Goal: Transaction & Acquisition: Purchase product/service

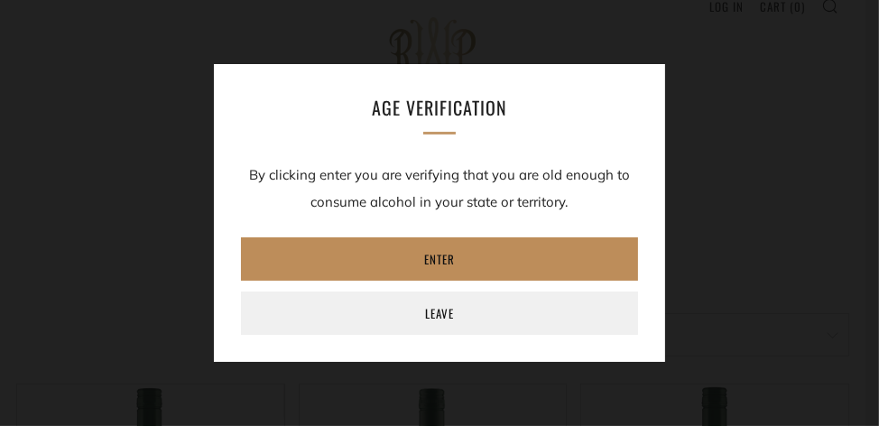
click at [433, 264] on link "Enter" at bounding box center [439, 258] width 397 height 43
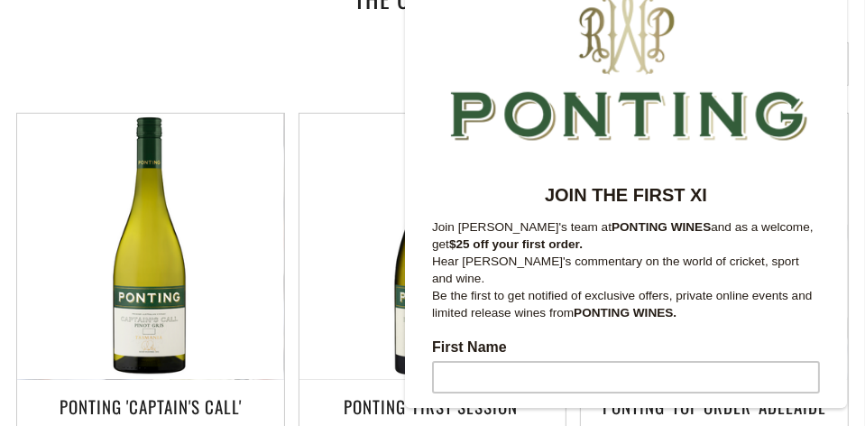
click at [369, 61] on div "Sort by Featured Best Selling Alphabetically, A-Z Alphabetically, Z-A Price, lo…" at bounding box center [426, 63] width 846 height 43
click at [799, 72] on div at bounding box center [625, 65] width 442 height 180
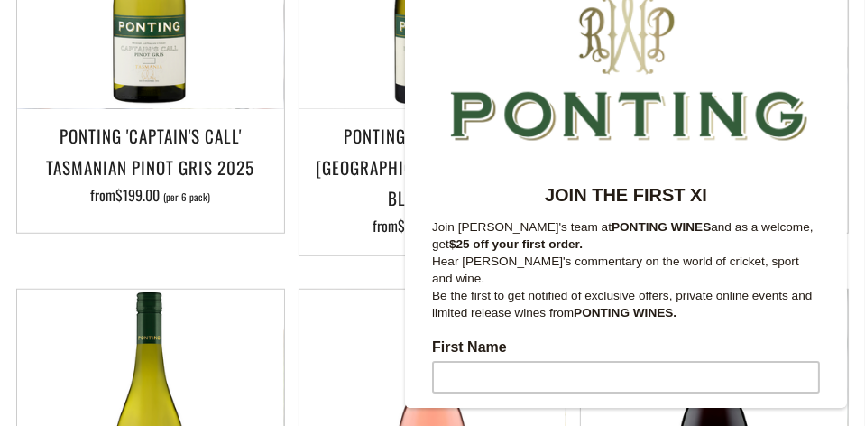
click at [291, 165] on div "Add to Cart Ponting 'First Session' Adelaide Hills Sauvignon Blanc 2024 from $1…" at bounding box center [426, 65] width 282 height 446
click at [291, 166] on div "Add to Cart Ponting 'First Session' Adelaide Hills Sauvignon Blanc 2024 from $1…" at bounding box center [426, 65] width 282 height 446
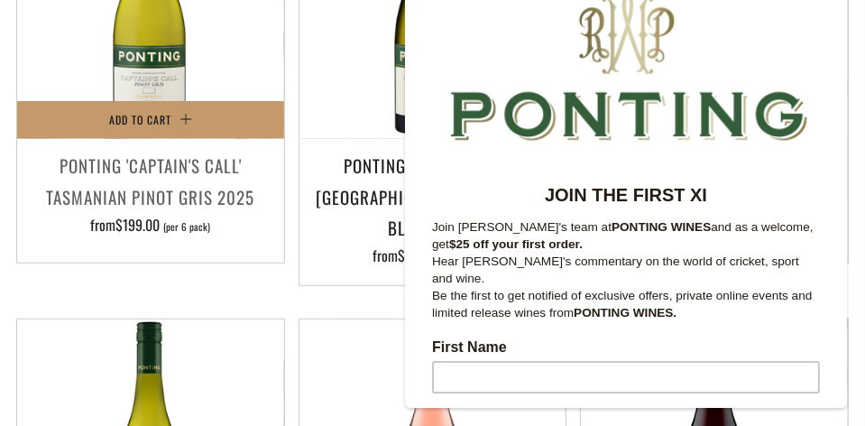
click at [219, 139] on div "Add to Cart Ponting 'Captain's Call' Tasmanian Pinot Gris 2025 from $199.00 (pe…" at bounding box center [150, 68] width 269 height 392
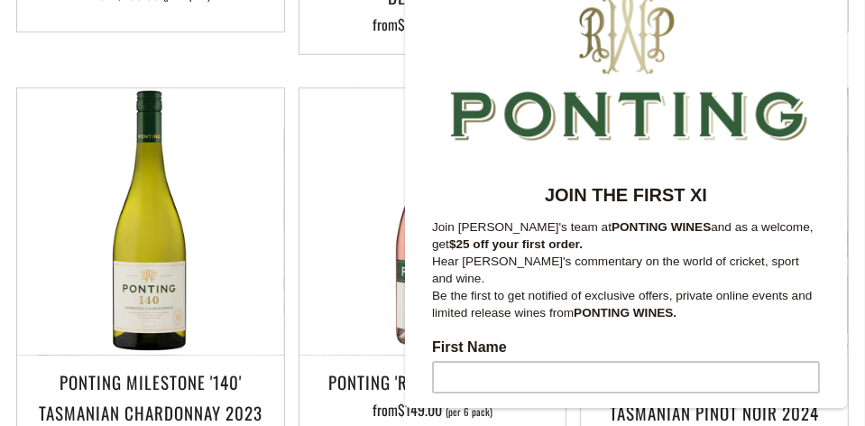
scroll to position [811, 0]
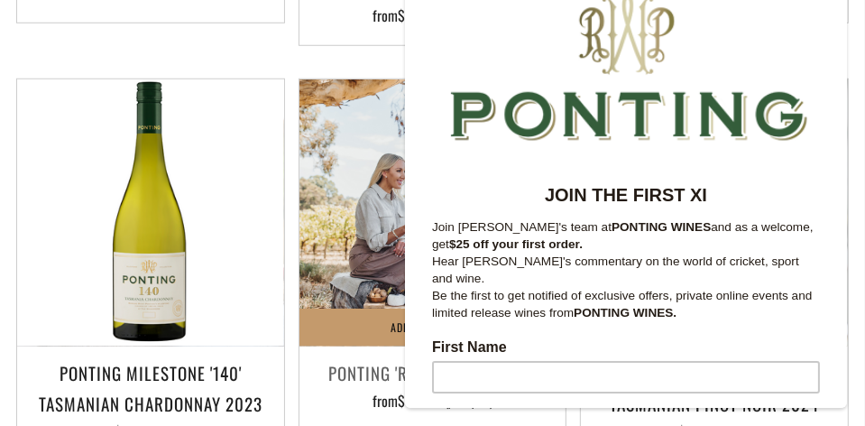
click at [344, 131] on img at bounding box center [432, 212] width 267 height 267
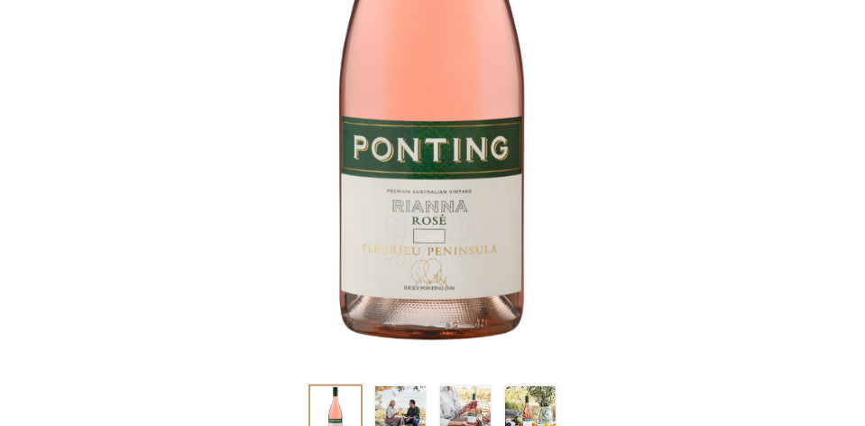
scroll to position [661, 0]
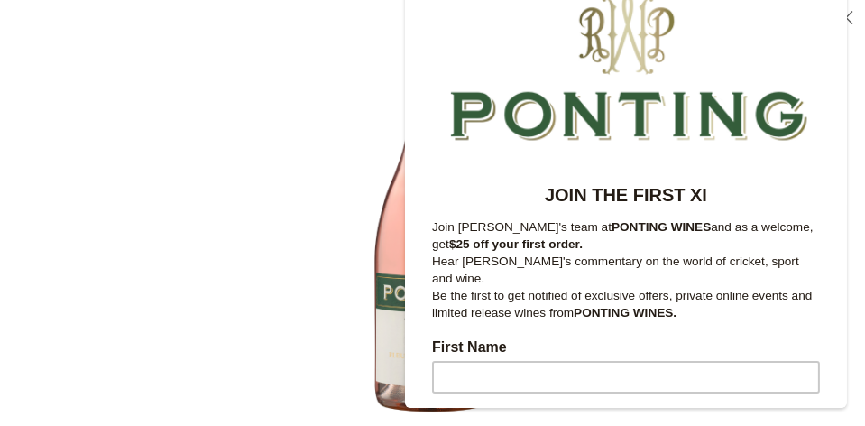
click at [300, 141] on img at bounding box center [433, 213] width 426 height 426
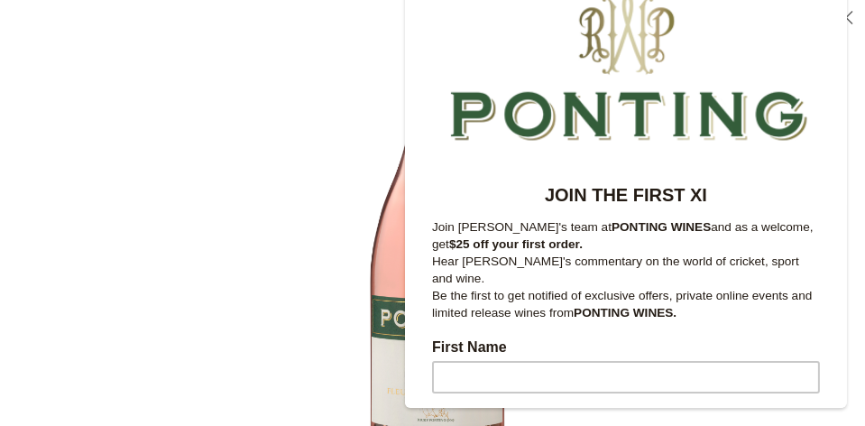
click at [300, 141] on img at bounding box center [438, 225] width 498 height 498
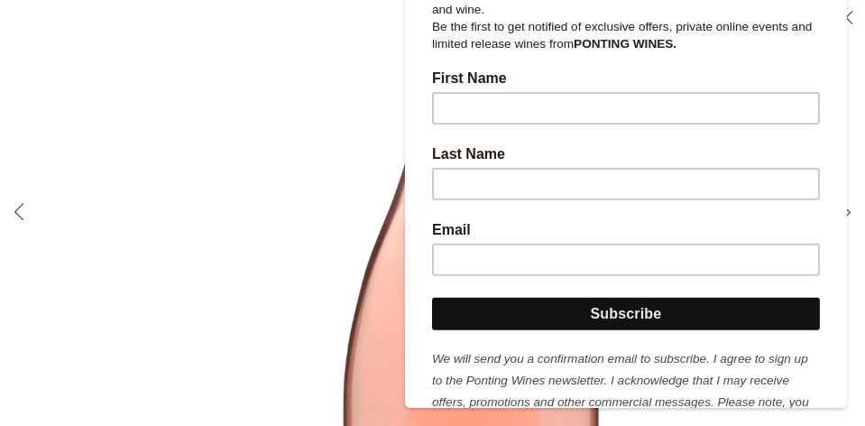
scroll to position [271, 0]
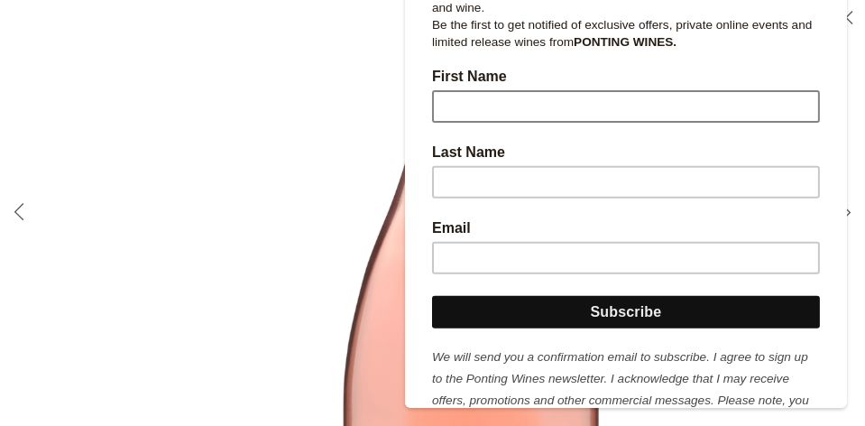
click at [452, 102] on input "First Name" at bounding box center [625, 107] width 388 height 32
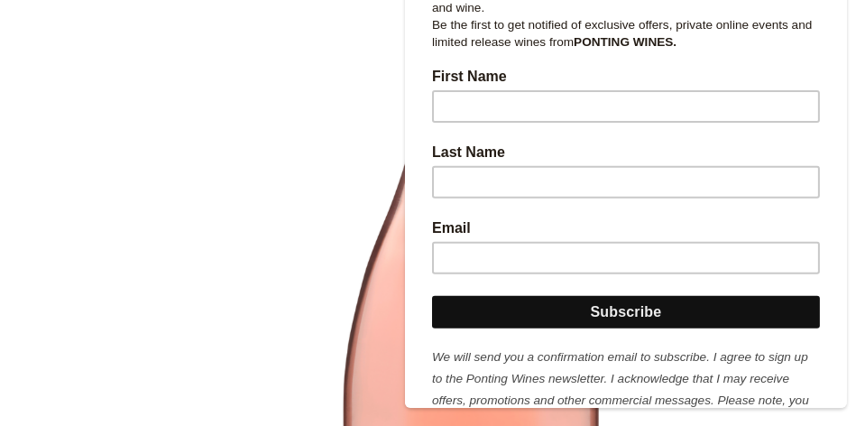
type input "James Joseph"
type input "Stopford"
type input "jbstopford@bigpond.com"
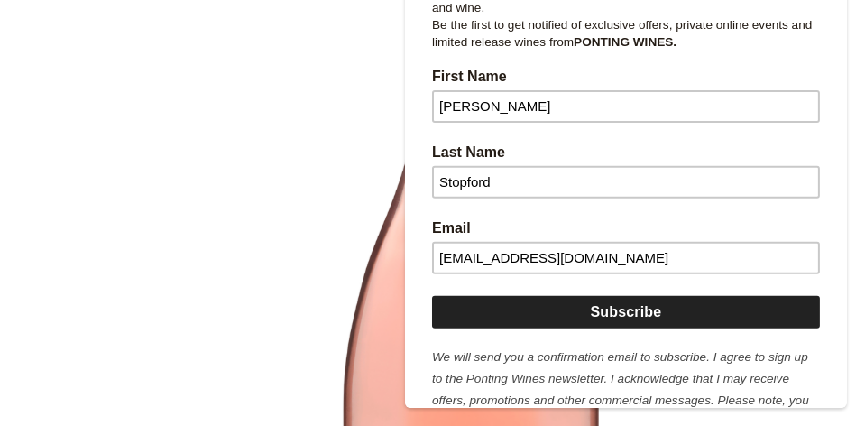
click at [626, 297] on input "Subscribe" at bounding box center [625, 313] width 388 height 32
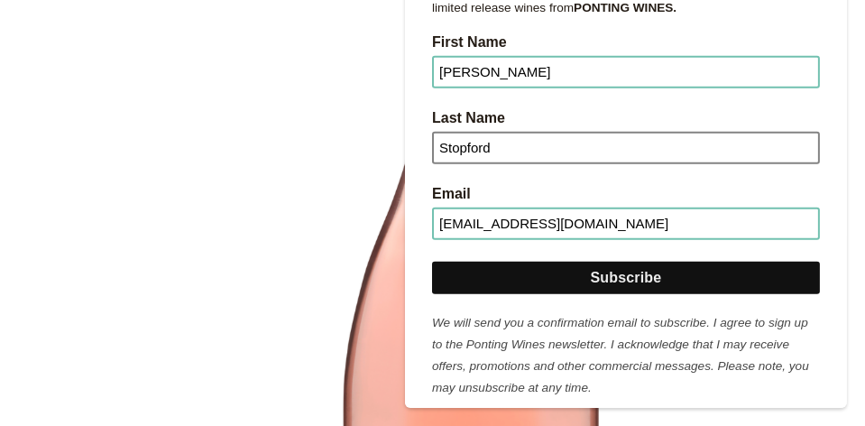
scroll to position [1112, 0]
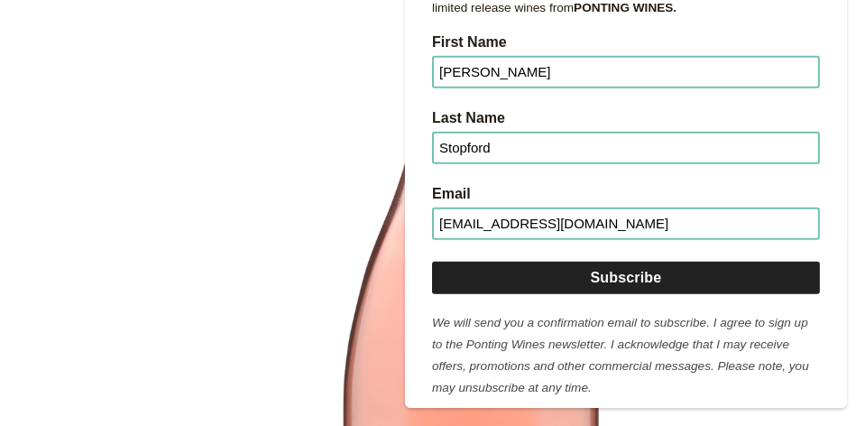
click at [627, 262] on input "Subscribe" at bounding box center [625, 278] width 388 height 32
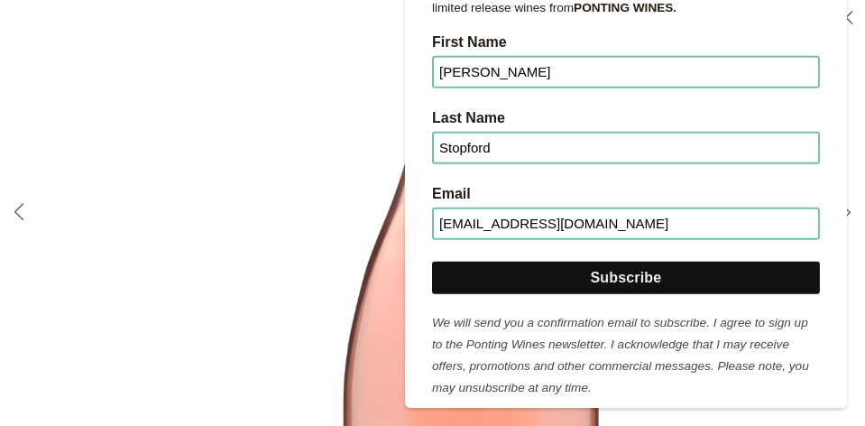
click at [370, 228] on img at bounding box center [472, 300] width 945 height 945
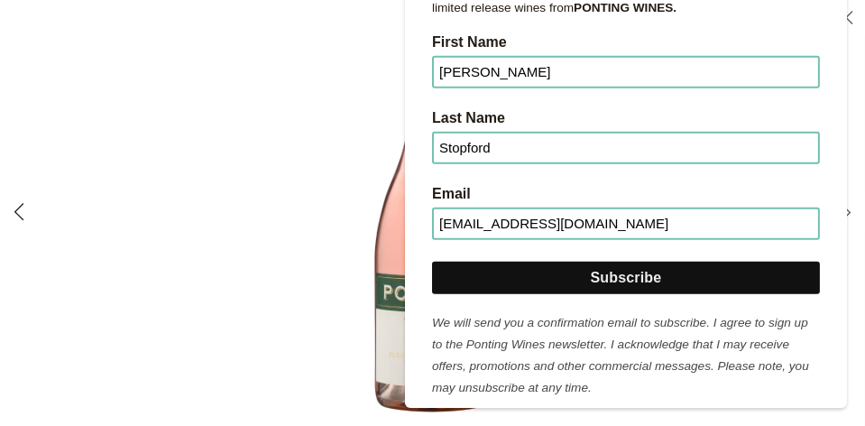
click at [21, 209] on button "Arrow left" at bounding box center [19, 213] width 38 height 38
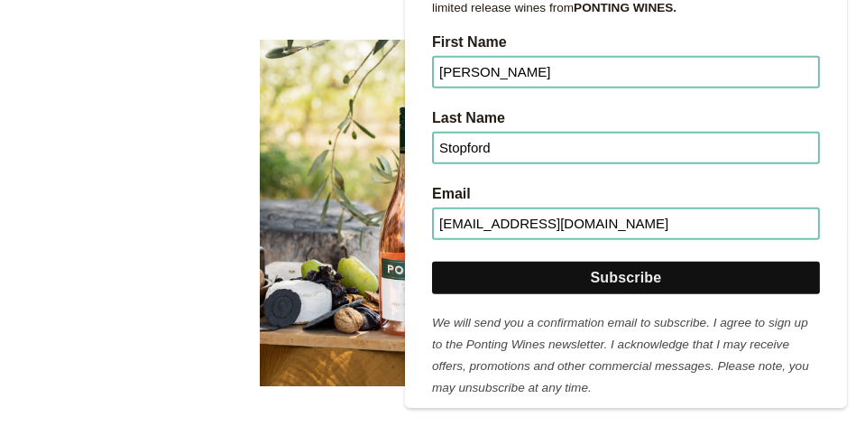
click at [21, 209] on button "Arrow left" at bounding box center [19, 213] width 38 height 38
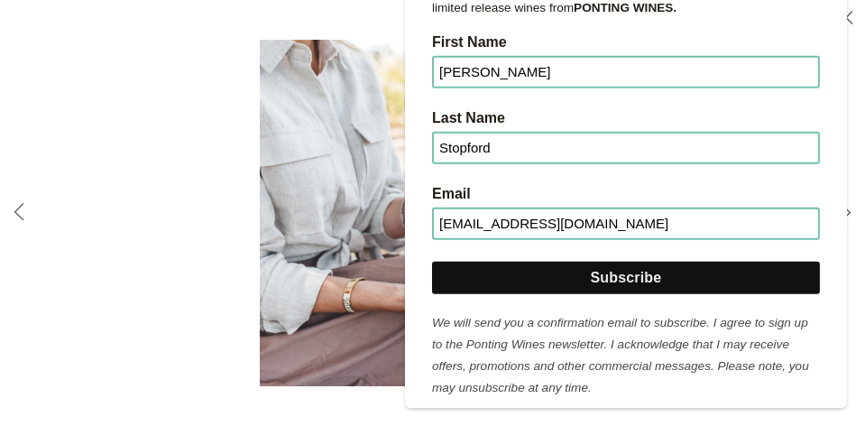
click at [81, 198] on div at bounding box center [432, 213] width 865 height 426
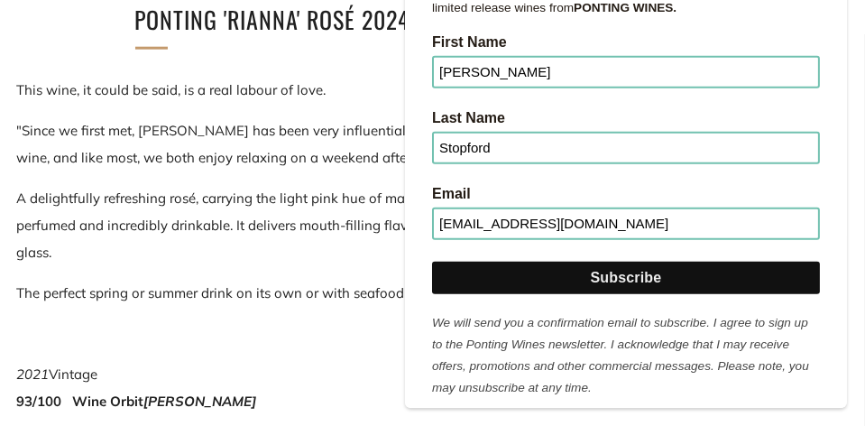
click at [82, 198] on div at bounding box center [432, 213] width 865 height 426
click at [323, 156] on p ""Since we first met, Rianna has been very influential in broadening my exposure…" at bounding box center [432, 144] width 833 height 54
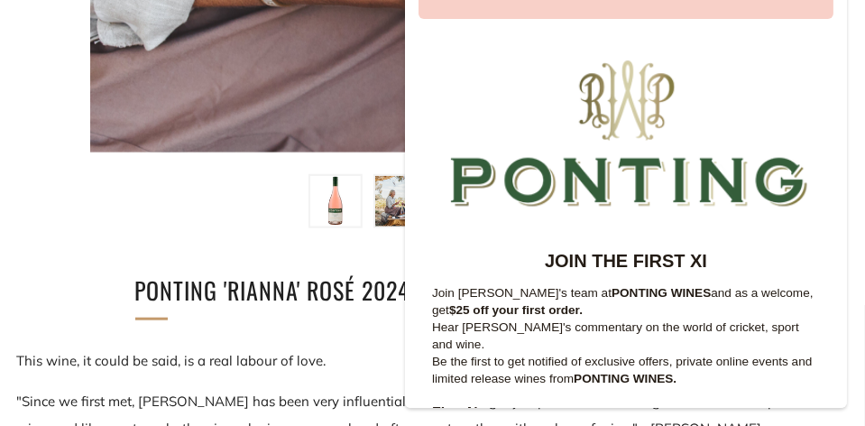
scroll to position [0, 0]
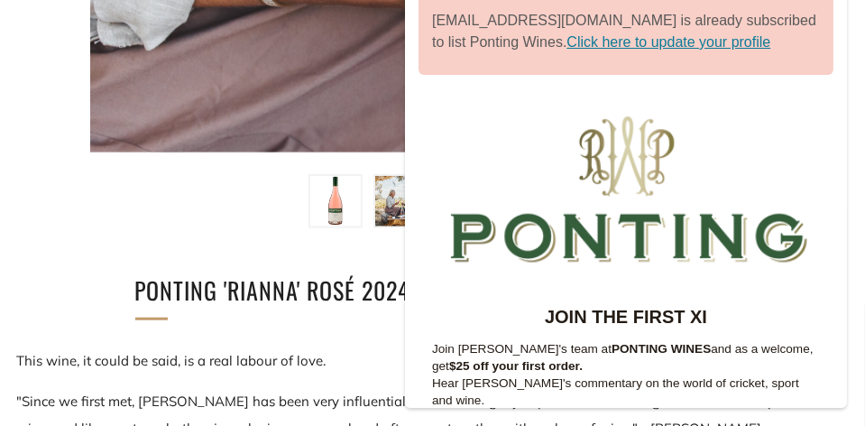
click at [658, 40] on link "Click here to update your profile" at bounding box center [668, 43] width 204 height 22
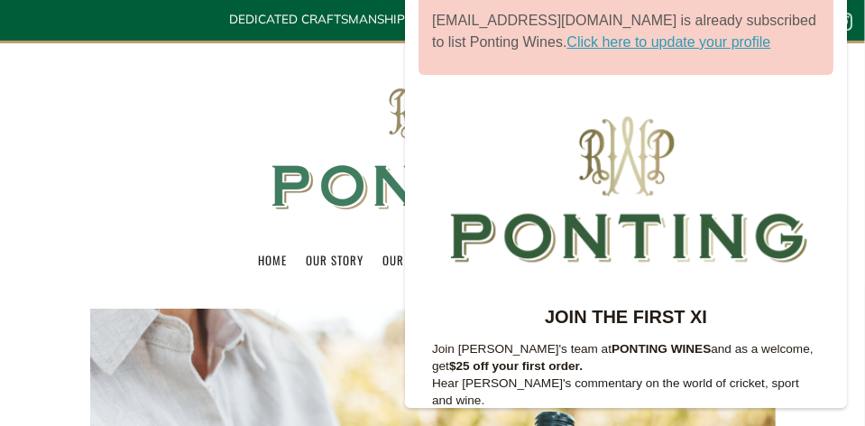
click at [291, 119] on img at bounding box center [433, 143] width 361 height 201
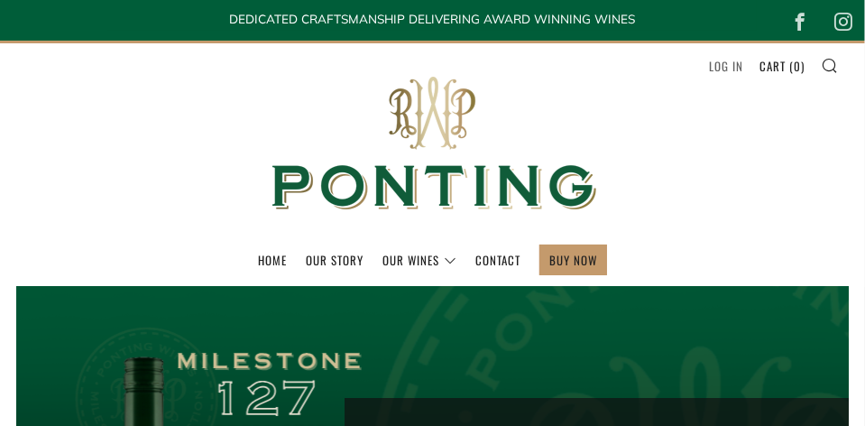
click at [728, 65] on link "Log in" at bounding box center [726, 65] width 34 height 29
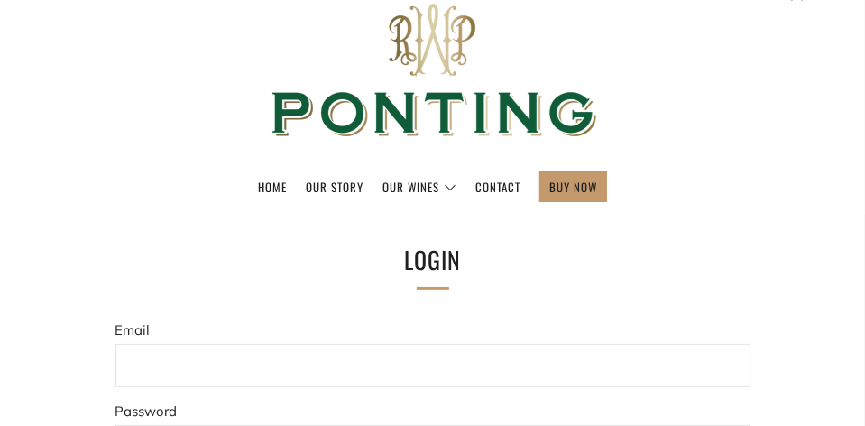
scroll to position [120, 0]
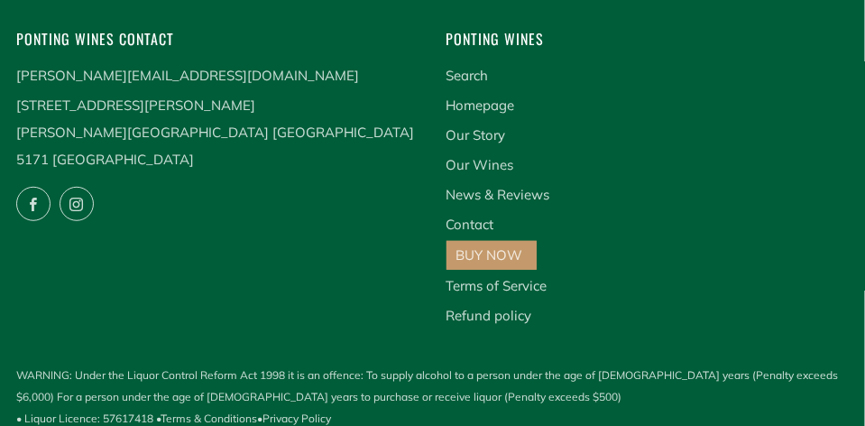
scroll to position [645, 0]
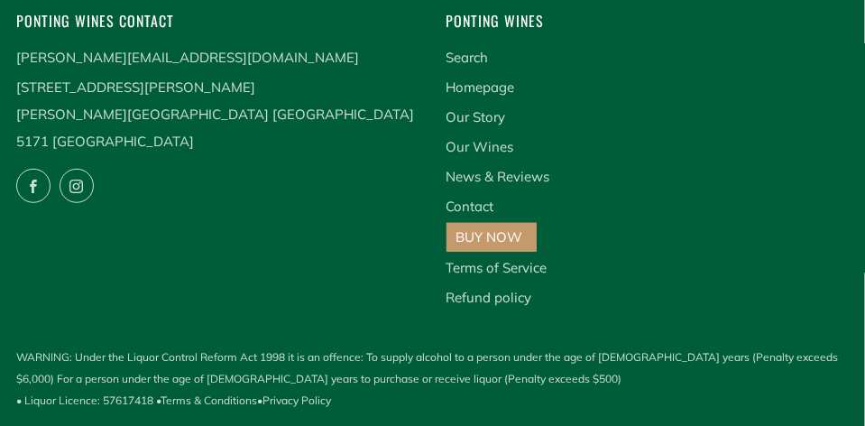
click at [488, 237] on link "BUY NOW" at bounding box center [489, 236] width 67 height 17
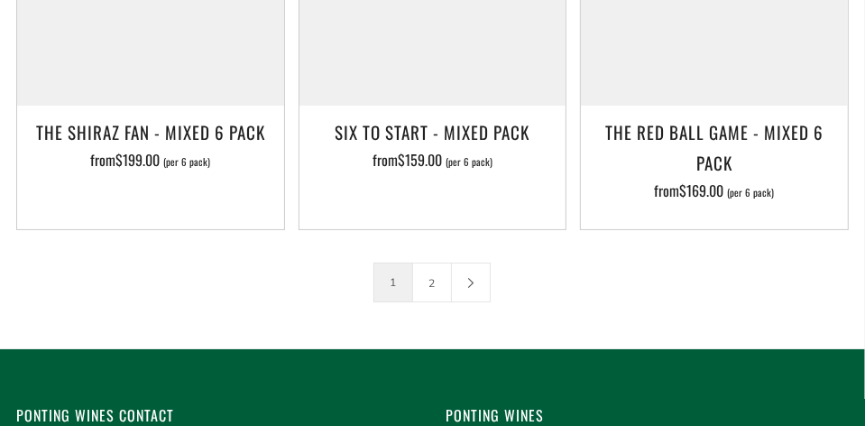
scroll to position [3728, 0]
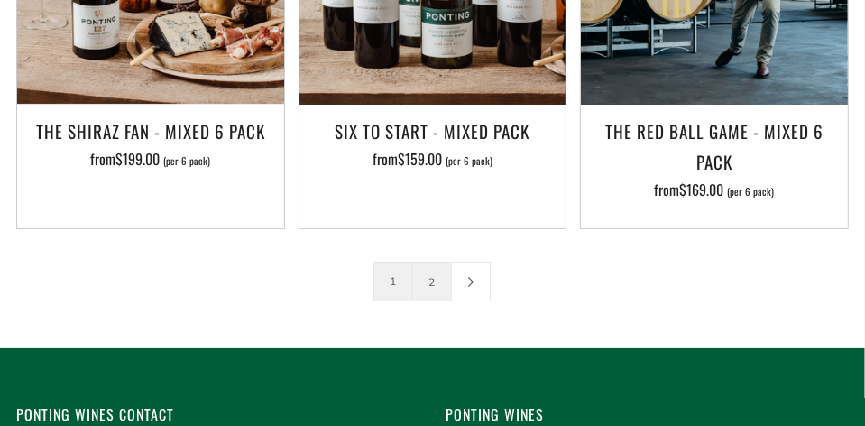
click at [432, 262] on link "2" at bounding box center [432, 281] width 38 height 38
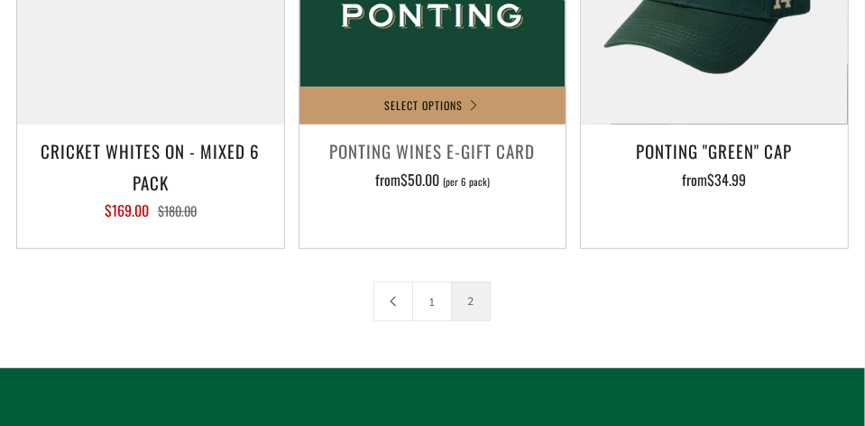
scroll to position [631, 0]
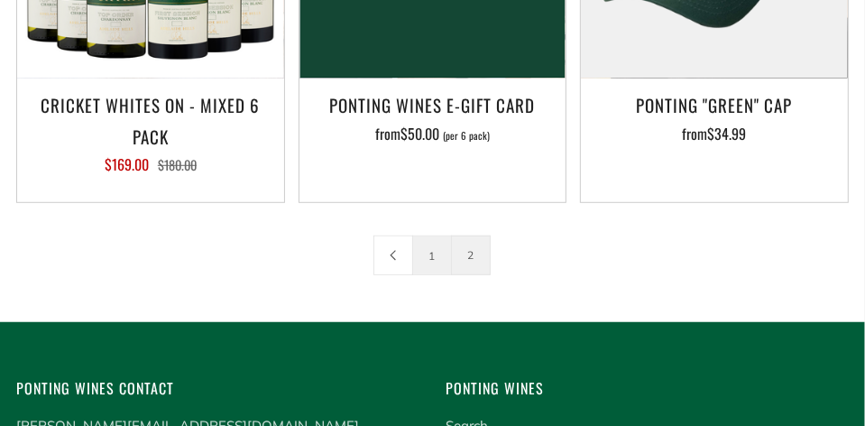
click at [433, 261] on link "1" at bounding box center [432, 255] width 38 height 38
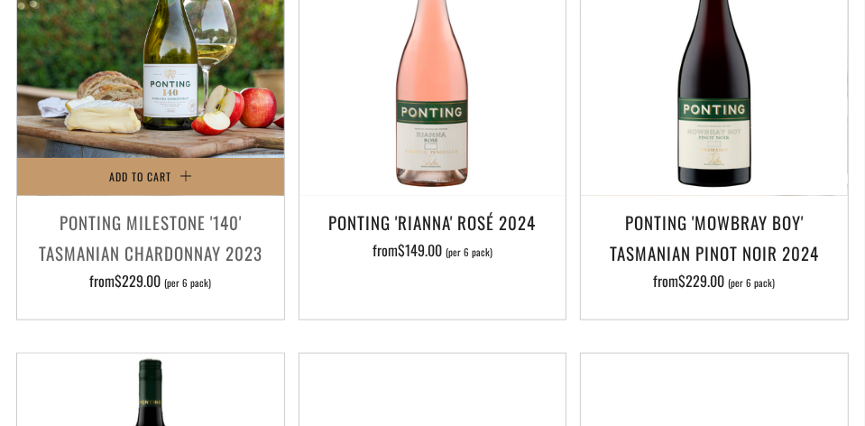
scroll to position [962, 0]
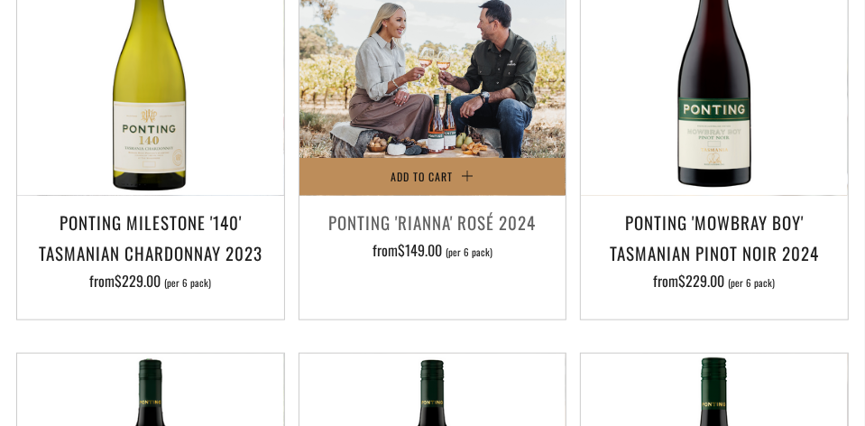
click at [422, 172] on span "Add to Cart" at bounding box center [422, 176] width 62 height 15
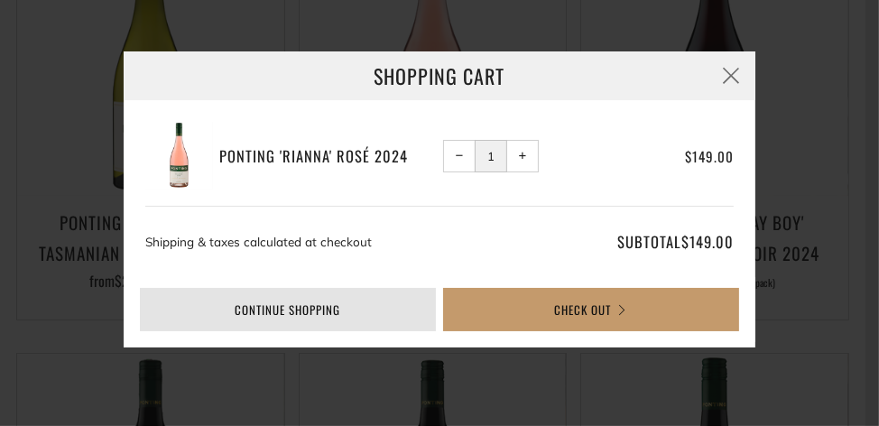
click at [325, 305] on link "Continue shopping" at bounding box center [288, 309] width 296 height 43
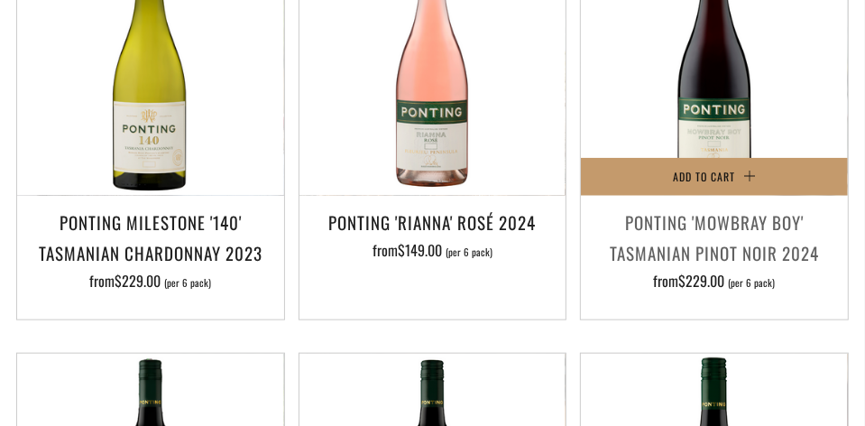
click at [735, 207] on h3 "Ponting 'Mowbray Boy' Tasmanian Pinot Noir 2024" at bounding box center [714, 237] width 249 height 61
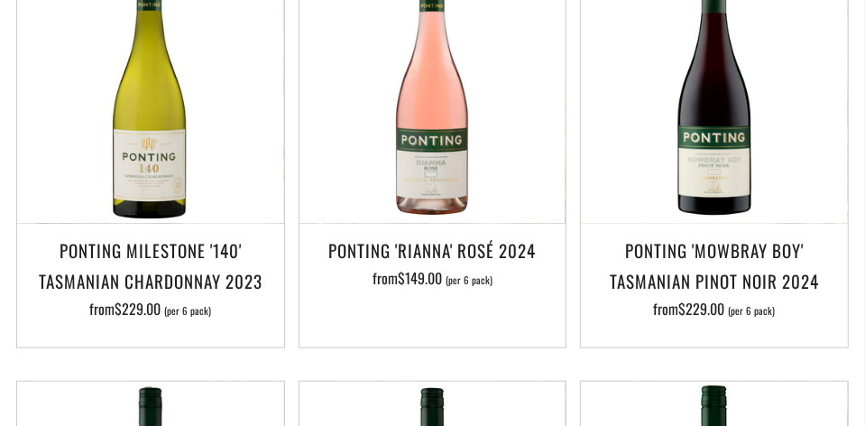
scroll to position [902, 0]
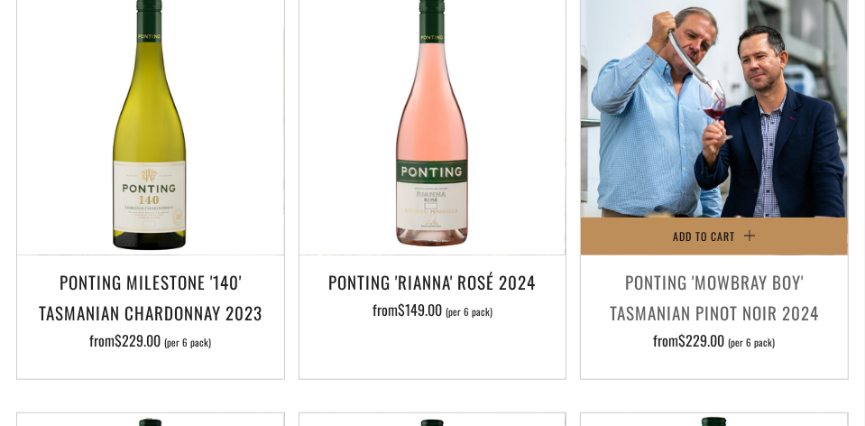
click at [705, 233] on span "Add to Cart" at bounding box center [704, 235] width 62 height 15
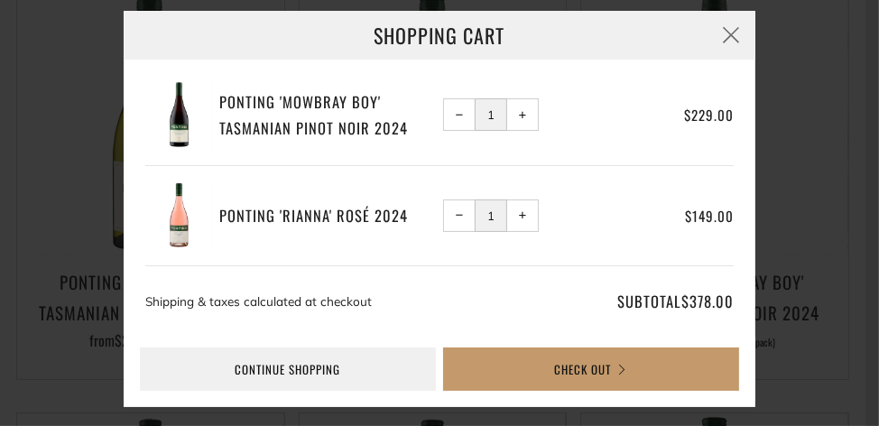
click at [456, 215] on span "−" at bounding box center [460, 215] width 8 height 8
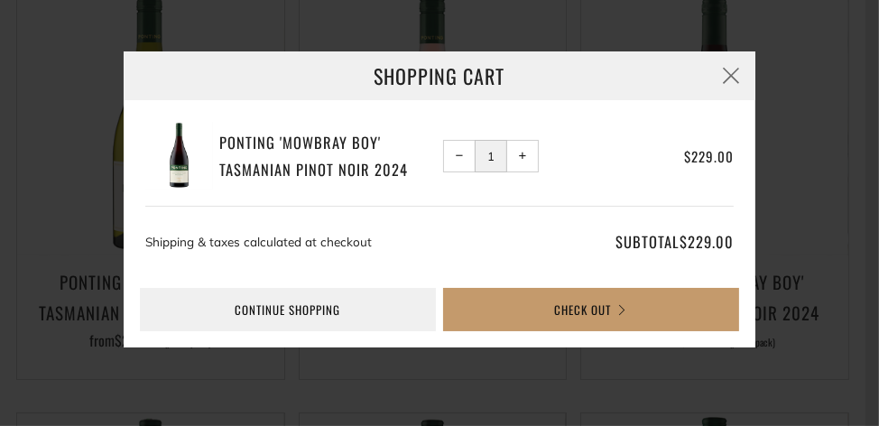
click at [463, 159] on button "− Reduce item quantity by one" at bounding box center [459, 156] width 32 height 32
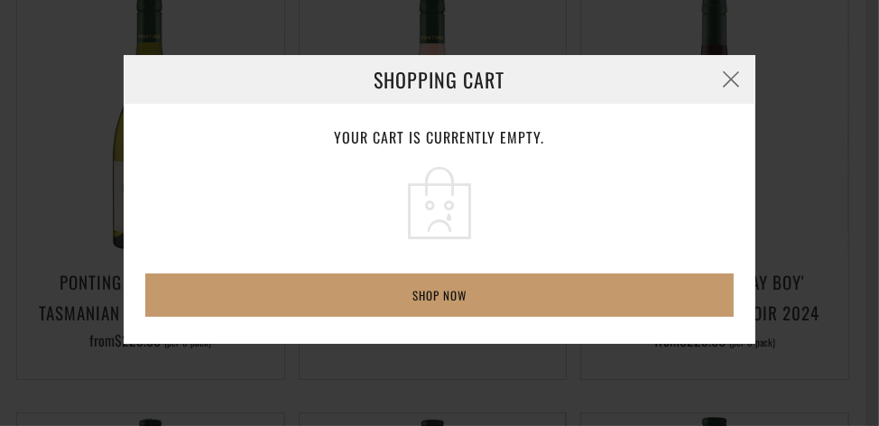
click at [459, 152] on div "Your cart is currently empty. Shop now" at bounding box center [439, 221] width 631 height 234
click at [732, 77] on button "button" at bounding box center [730, 79] width 49 height 49
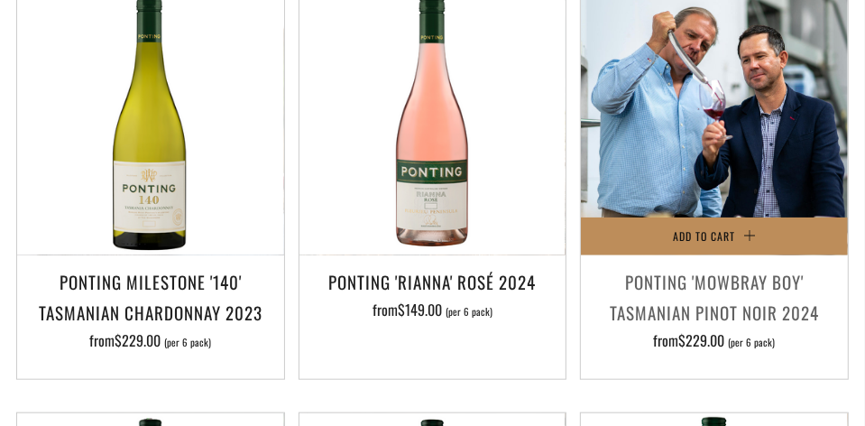
click at [750, 233] on button "Add to Cart" at bounding box center [714, 236] width 267 height 38
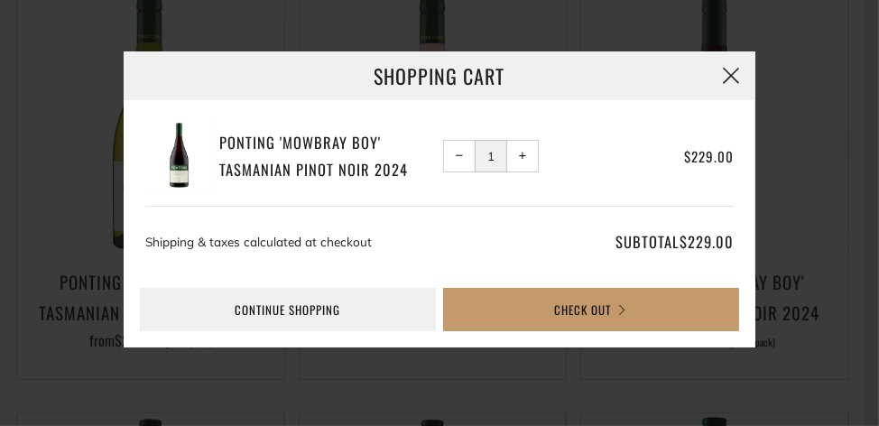
click at [733, 87] on button "button" at bounding box center [730, 75] width 49 height 49
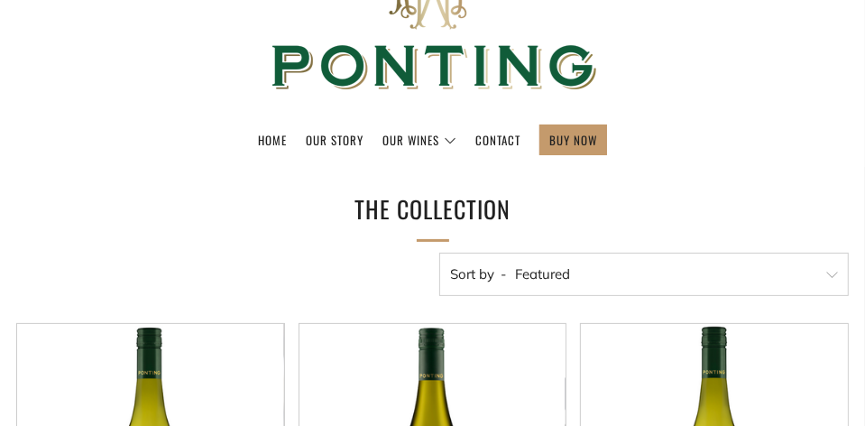
scroll to position [0, 0]
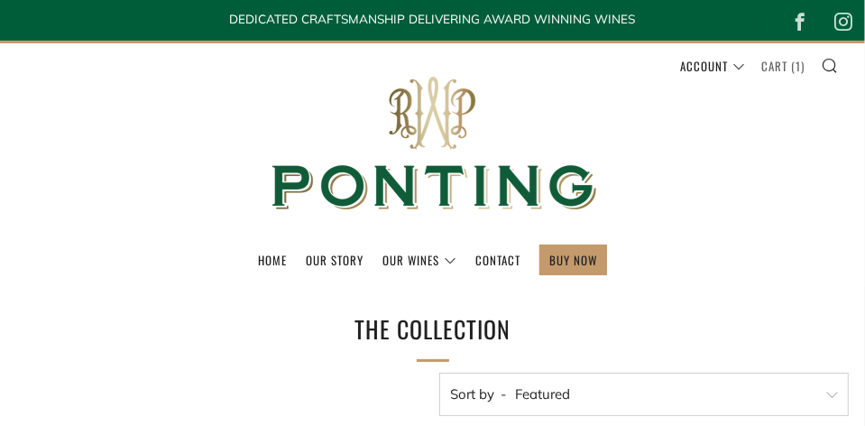
click at [775, 64] on link "Cart ( 1 )" at bounding box center [782, 65] width 43 height 29
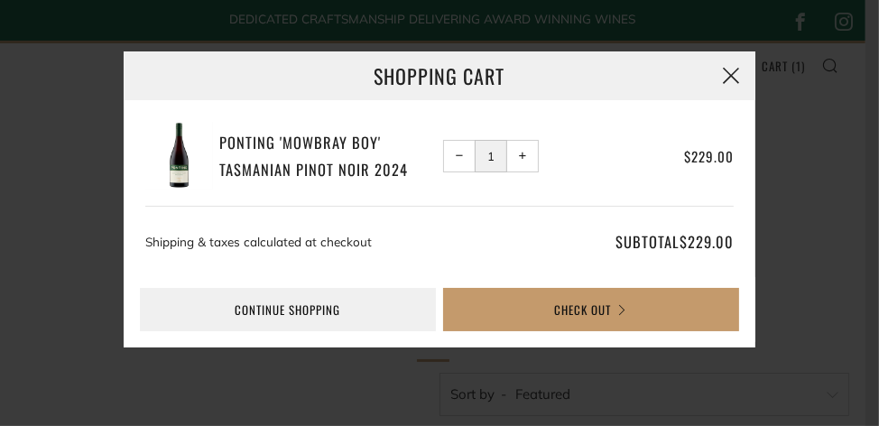
click at [728, 77] on button "button" at bounding box center [730, 75] width 49 height 49
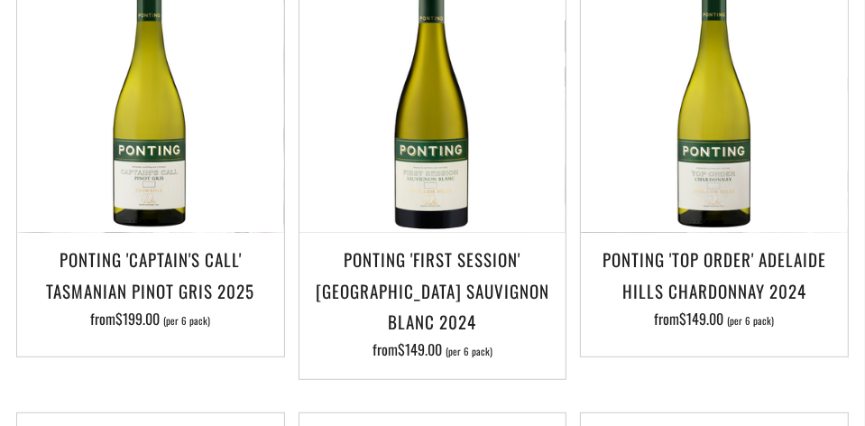
scroll to position [481, 0]
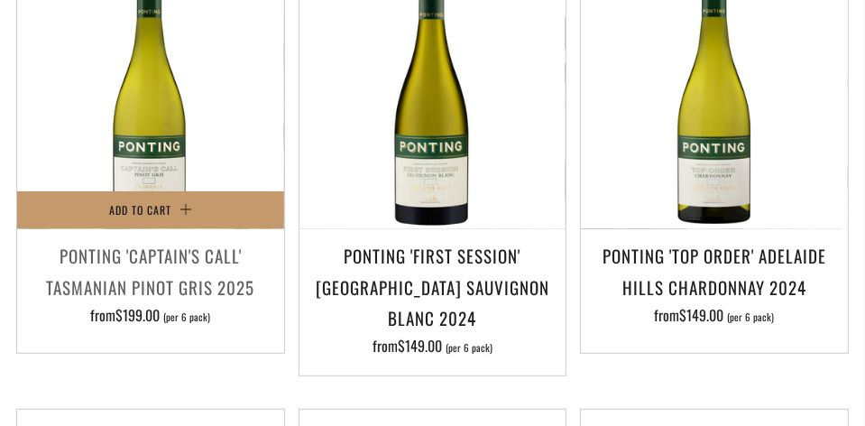
click at [171, 277] on h3 "Ponting 'Captain's Call' Tasmanian Pinot Gris 2025" at bounding box center [150, 270] width 249 height 61
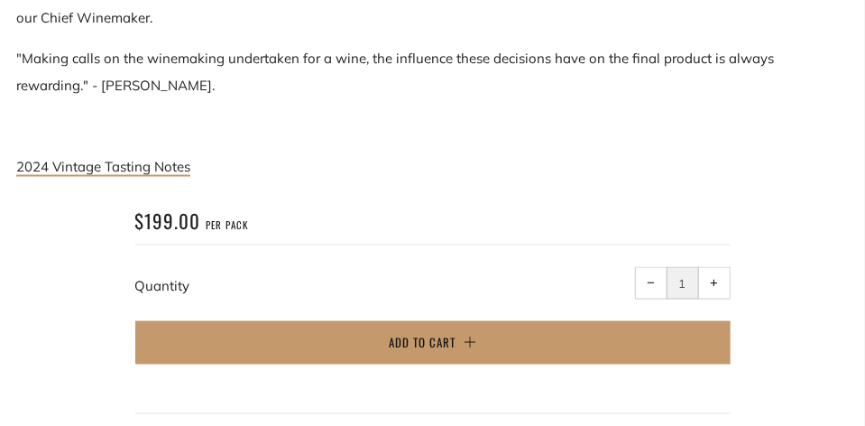
scroll to position [1533, 0]
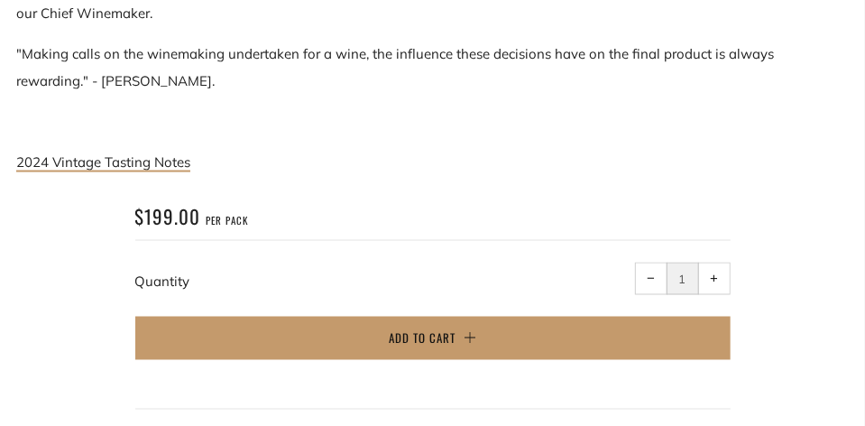
click at [716, 276] on span "+" at bounding box center [714, 278] width 8 height 8
type input "3"
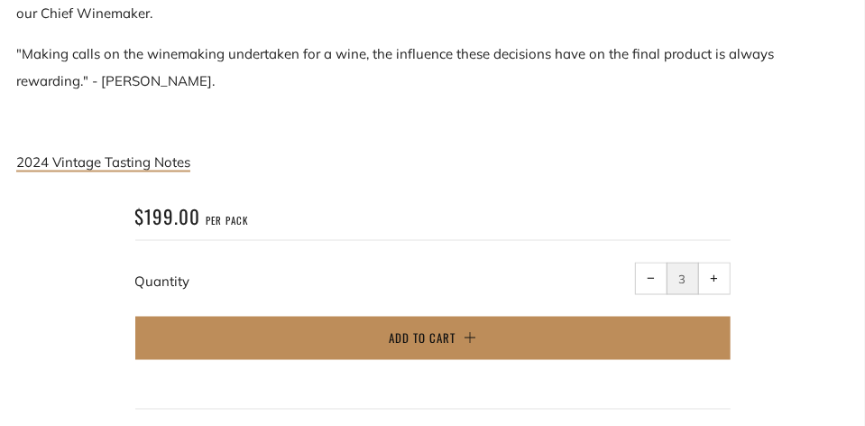
click at [442, 337] on span "Add to Cart" at bounding box center [422, 338] width 67 height 18
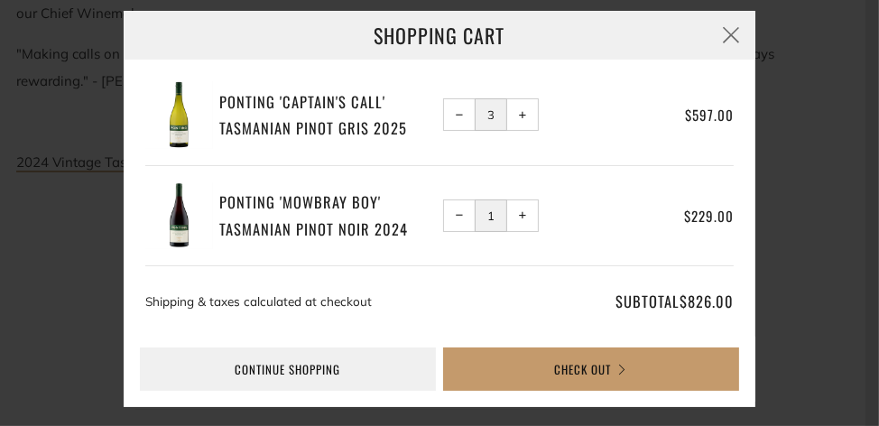
click at [456, 113] on span "−" at bounding box center [460, 115] width 8 height 8
click at [456, 213] on span "−" at bounding box center [460, 215] width 8 height 8
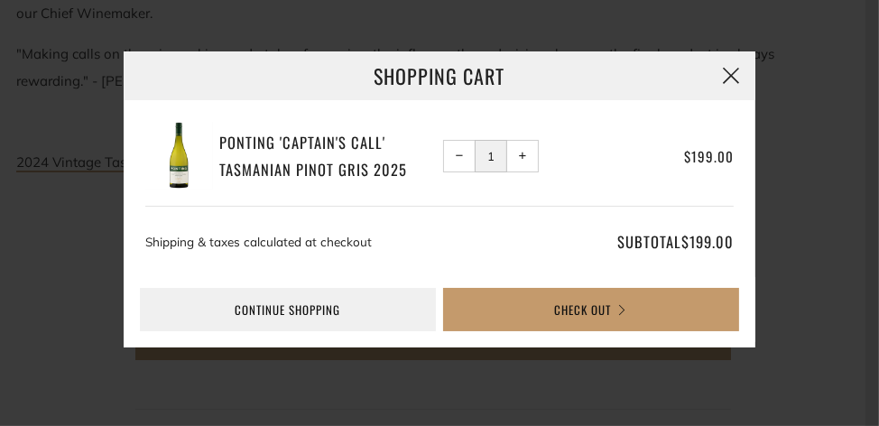
click at [732, 72] on button "button" at bounding box center [730, 75] width 49 height 49
